Goal: Book appointment/travel/reservation

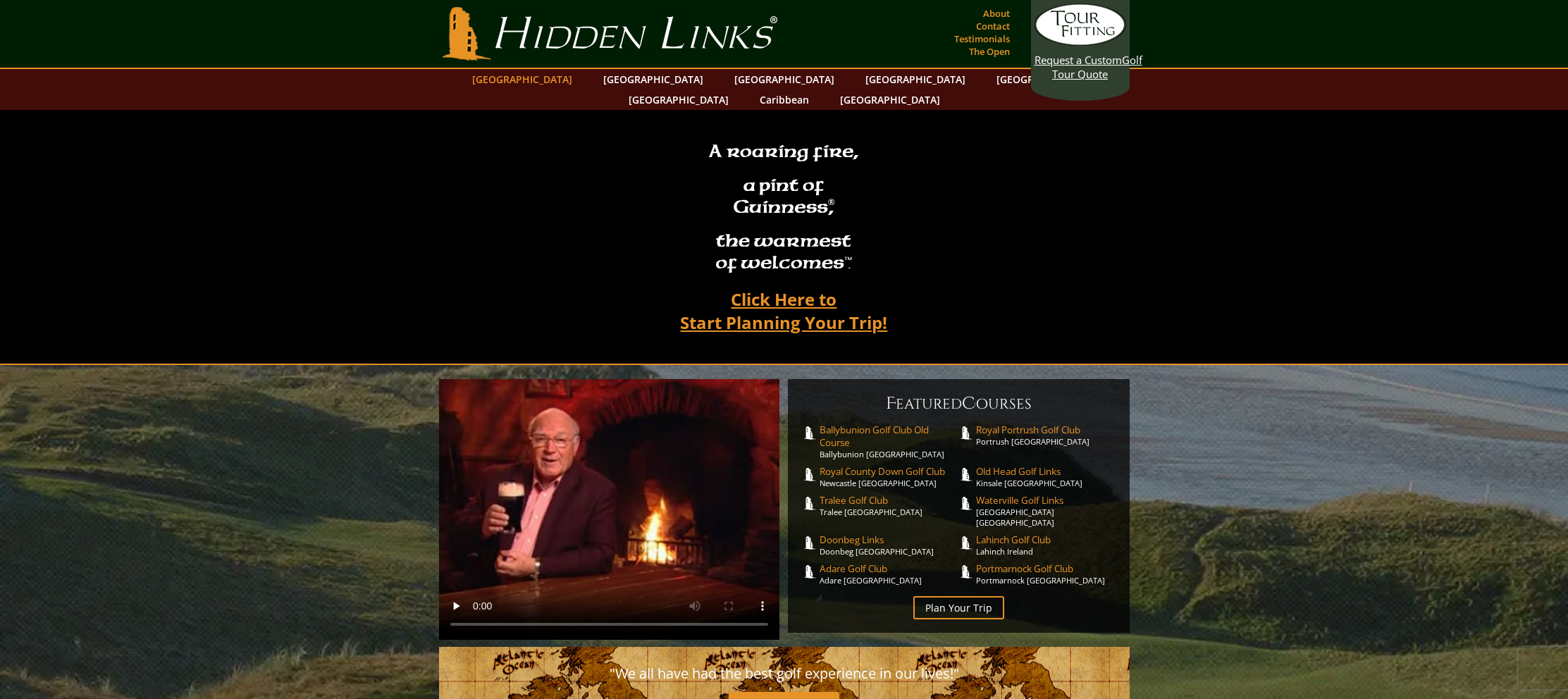
click at [568, 83] on link "[GEOGRAPHIC_DATA]" at bounding box center [522, 79] width 114 height 21
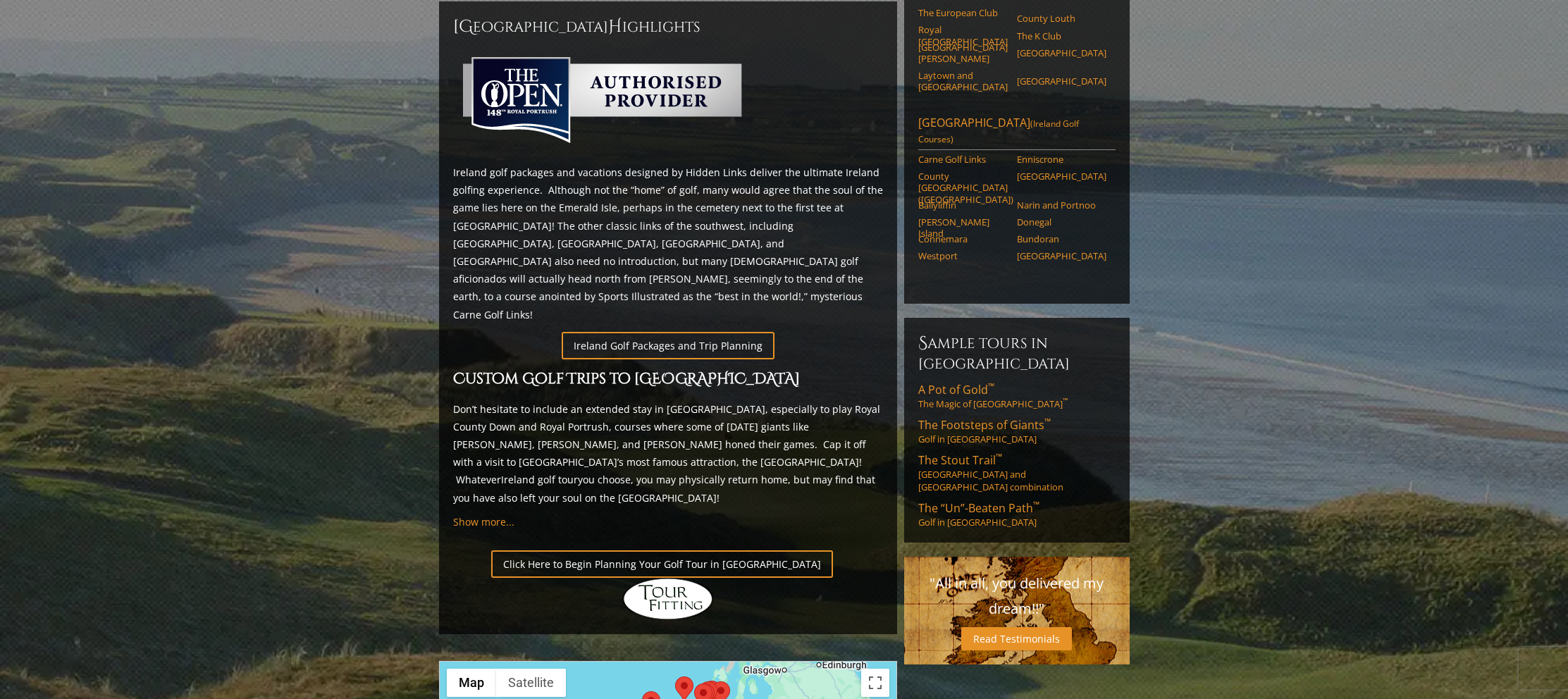
scroll to position [658, 0]
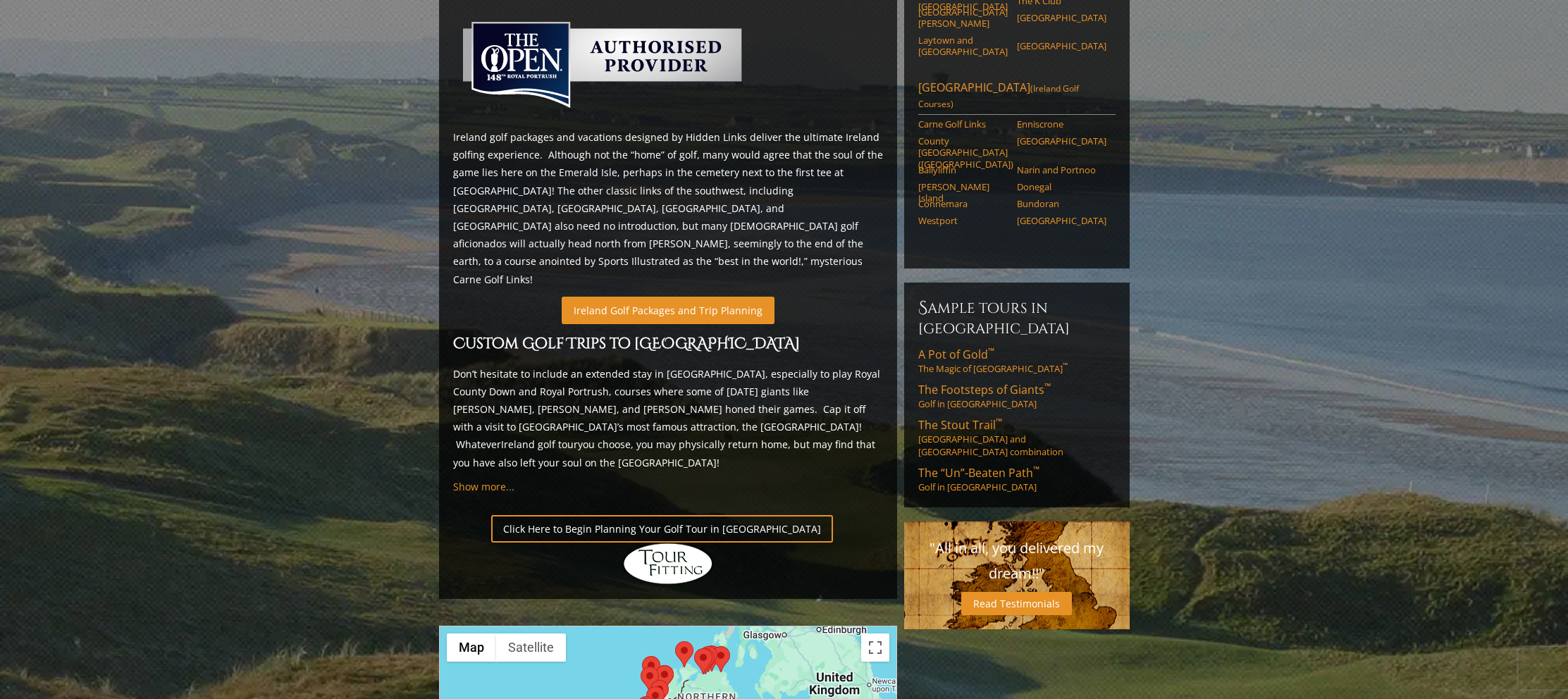
click at [661, 297] on link "Ireland Golf Packages and Trip Planning" at bounding box center [668, 310] width 213 height 27
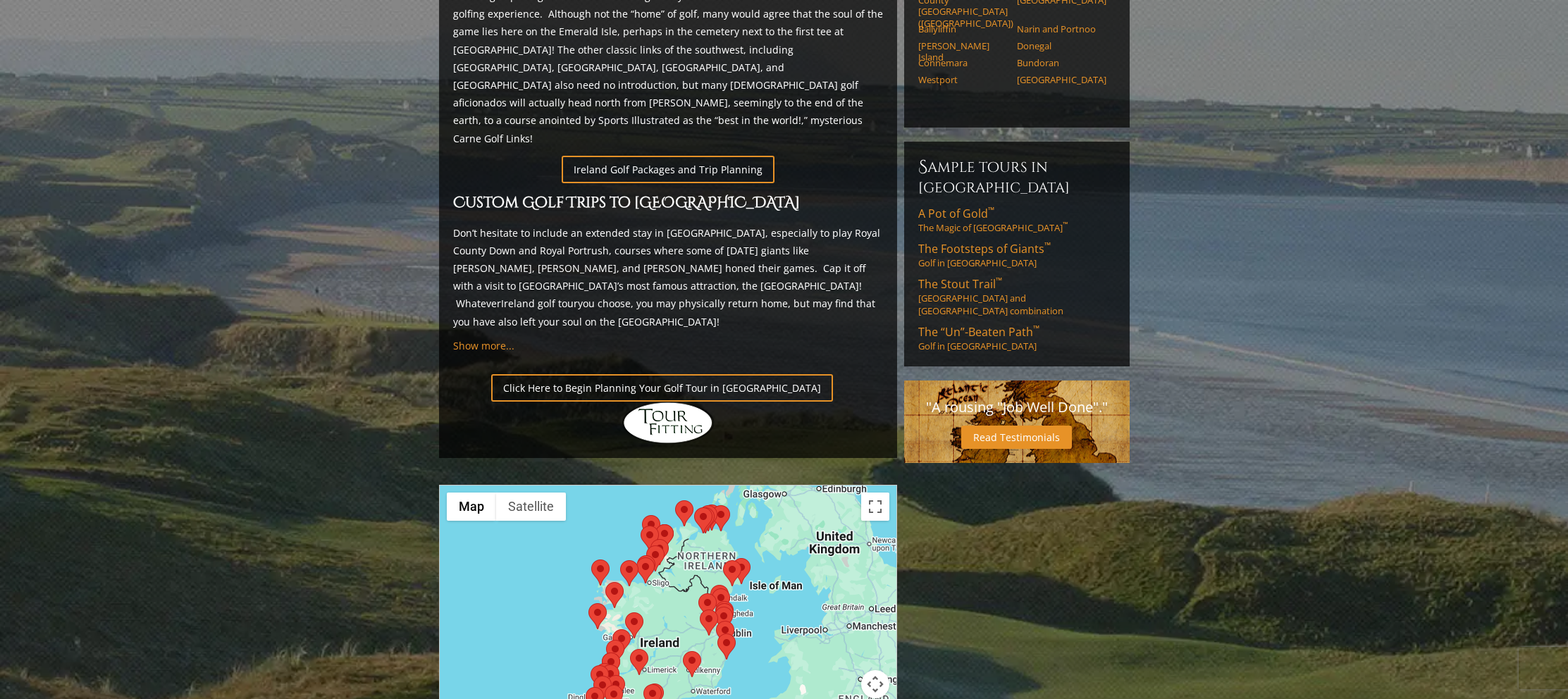
scroll to position [796, 0]
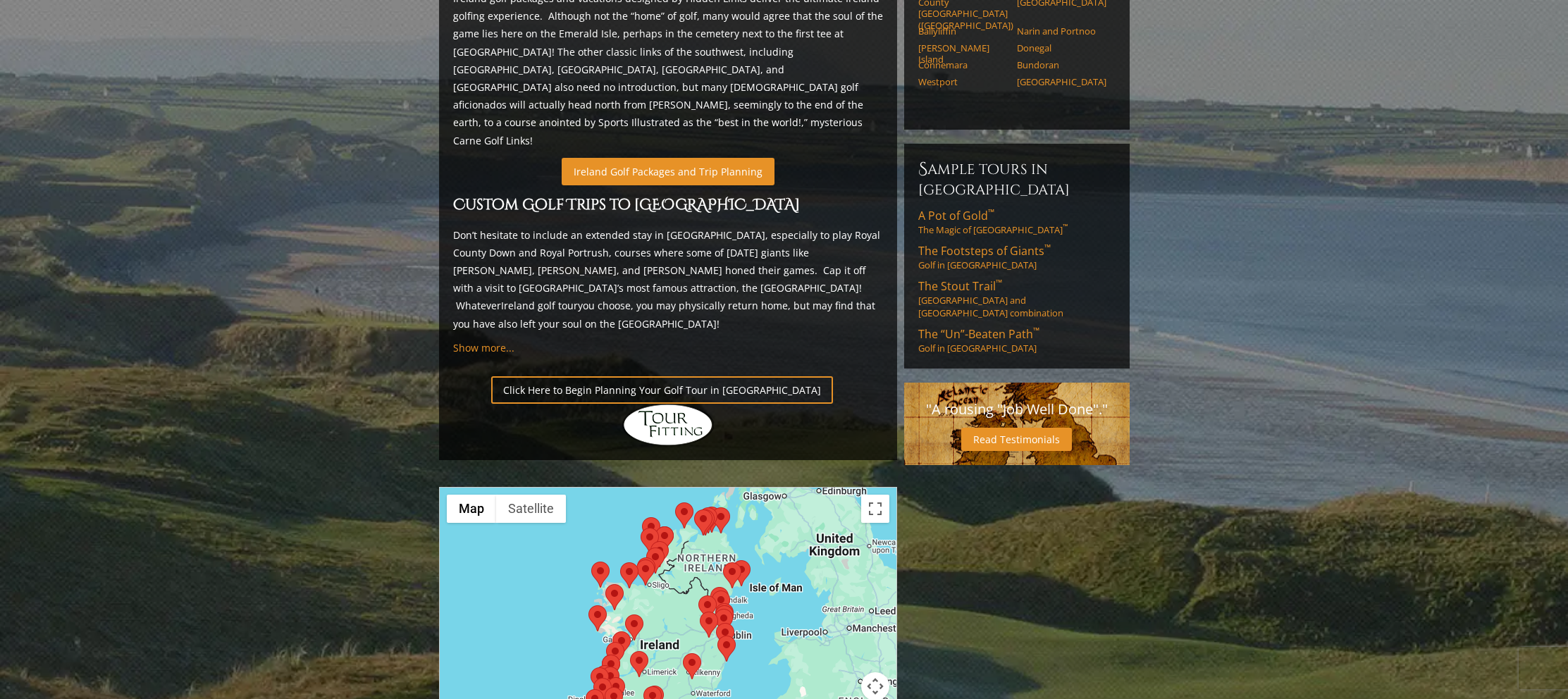
click at [649, 158] on link "Ireland Golf Packages and Trip Planning" at bounding box center [668, 171] width 213 height 27
